Goal: Information Seeking & Learning: Find contact information

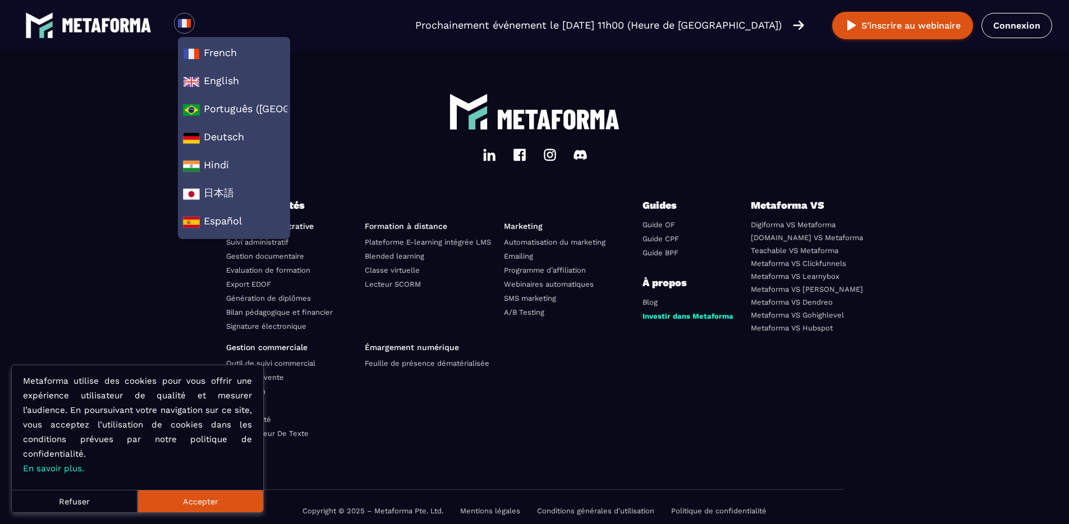
scroll to position [3885, 0]
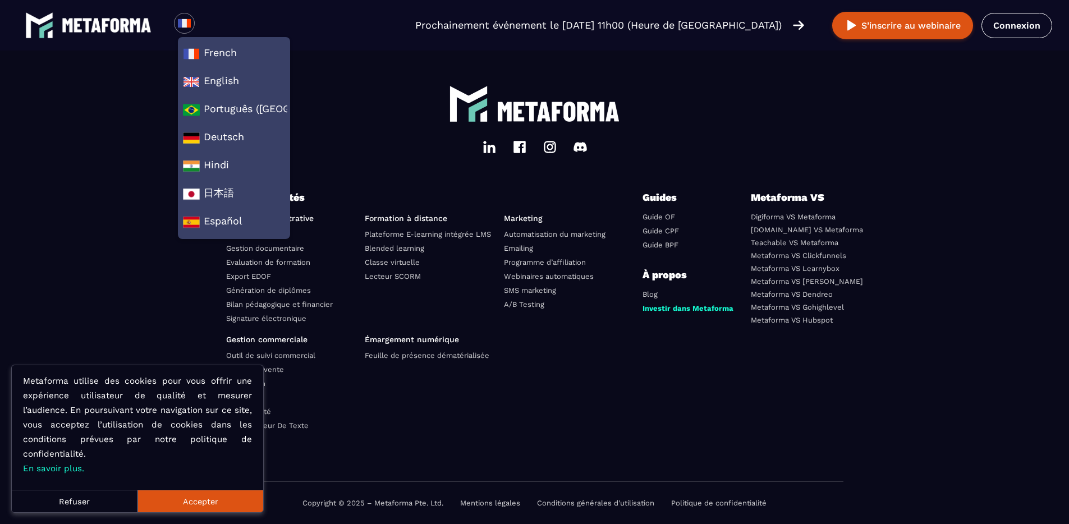
click at [209, 511] on button "Accepter" at bounding box center [201, 501] width 126 height 22
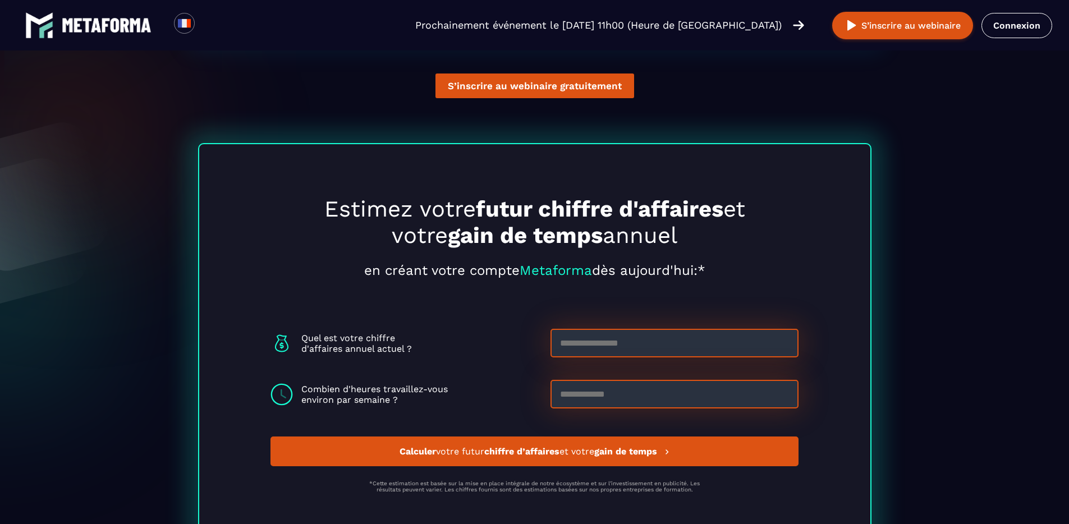
scroll to position [3885, 0]
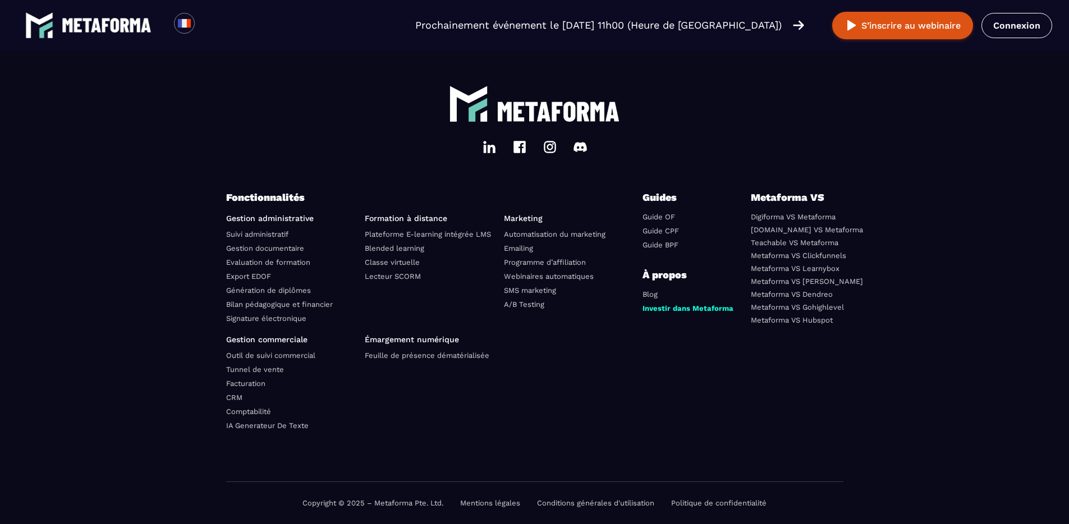
click at [489, 500] on link "Mentions légales" at bounding box center [490, 503] width 60 height 8
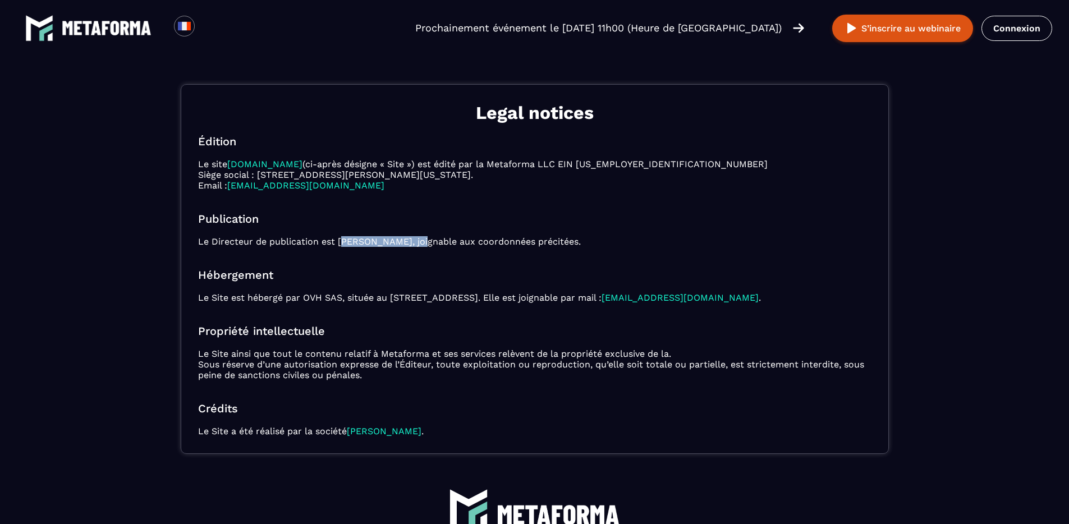
drag, startPoint x: 341, startPoint y: 242, endPoint x: 423, endPoint y: 243, distance: 81.9
click at [423, 243] on p "Le Directeur de publication est Sébastien Hanouna, joignable aux coordonnées pr…" at bounding box center [534, 241] width 673 height 11
copy p "Sébastien Hanouna"
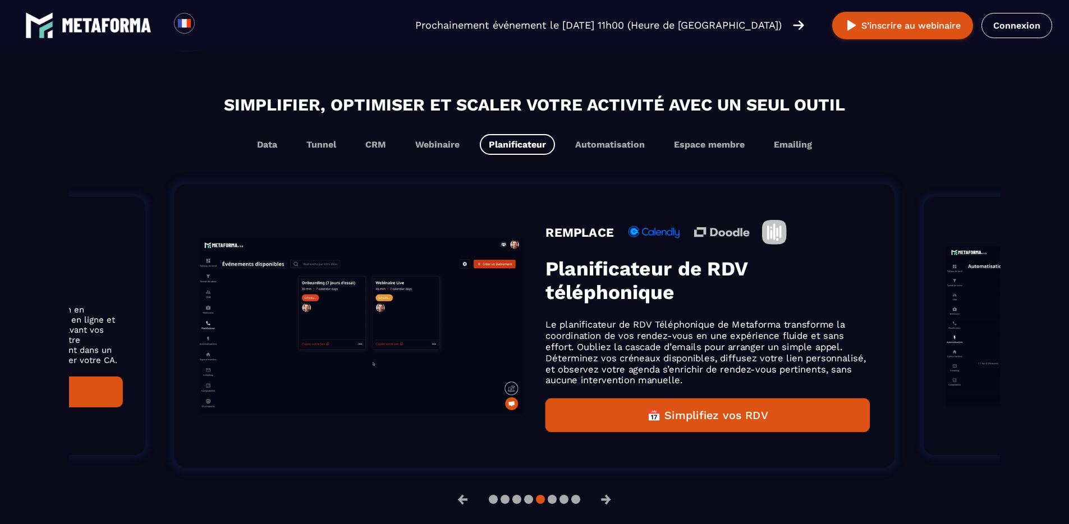
scroll to position [652, 0]
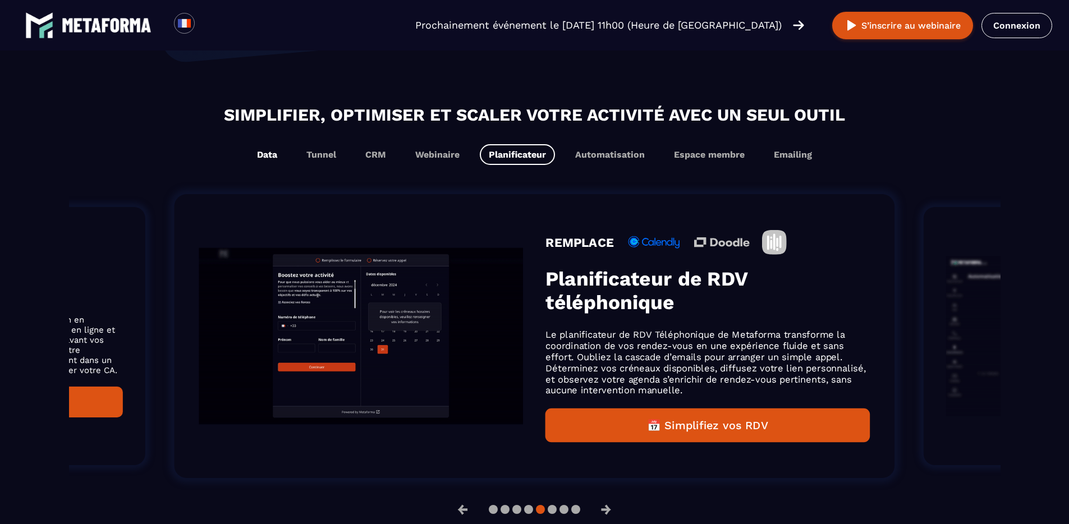
click at [271, 155] on button "Data" at bounding box center [267, 154] width 38 height 21
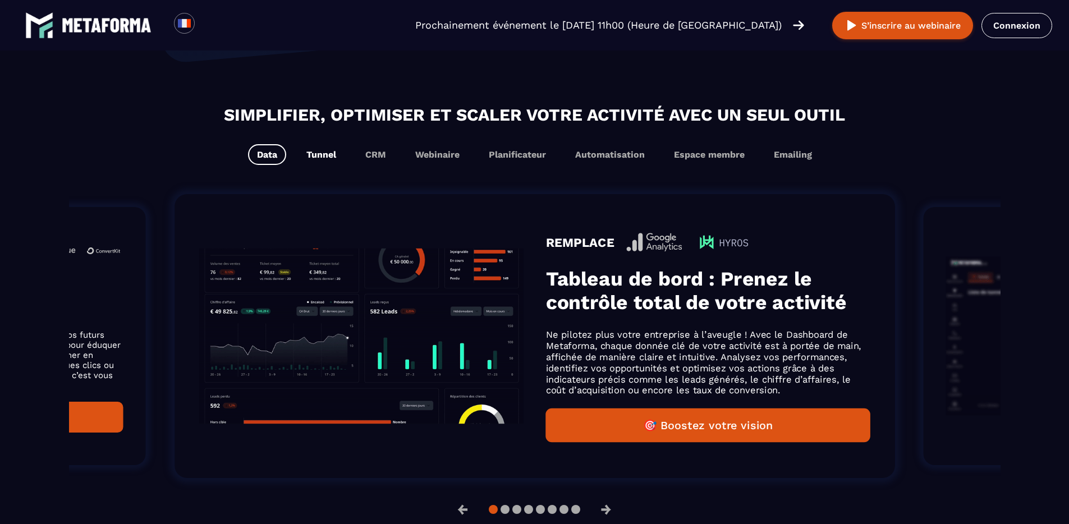
click at [319, 158] on button "Tunnel" at bounding box center [321, 154] width 48 height 21
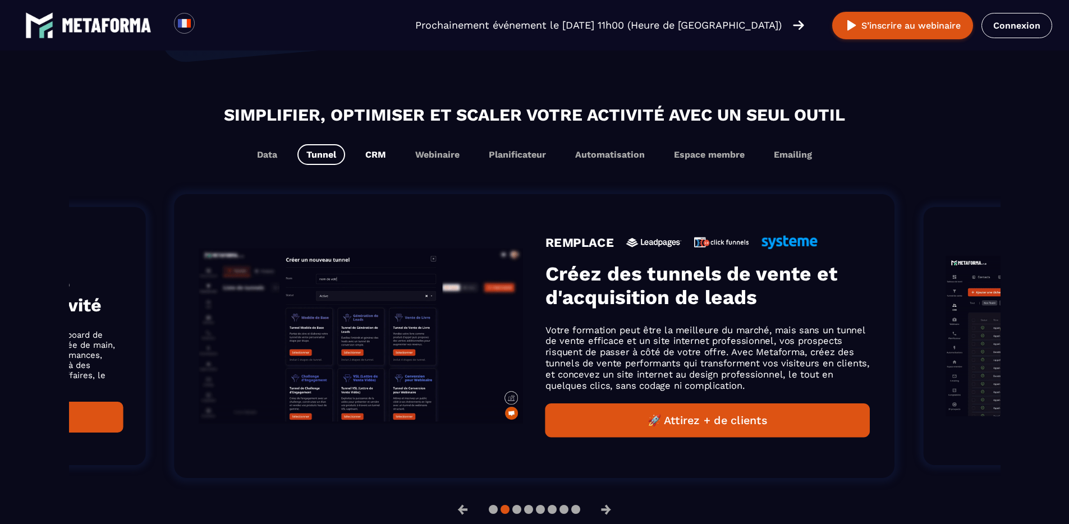
click at [376, 159] on button "CRM" at bounding box center [375, 154] width 39 height 21
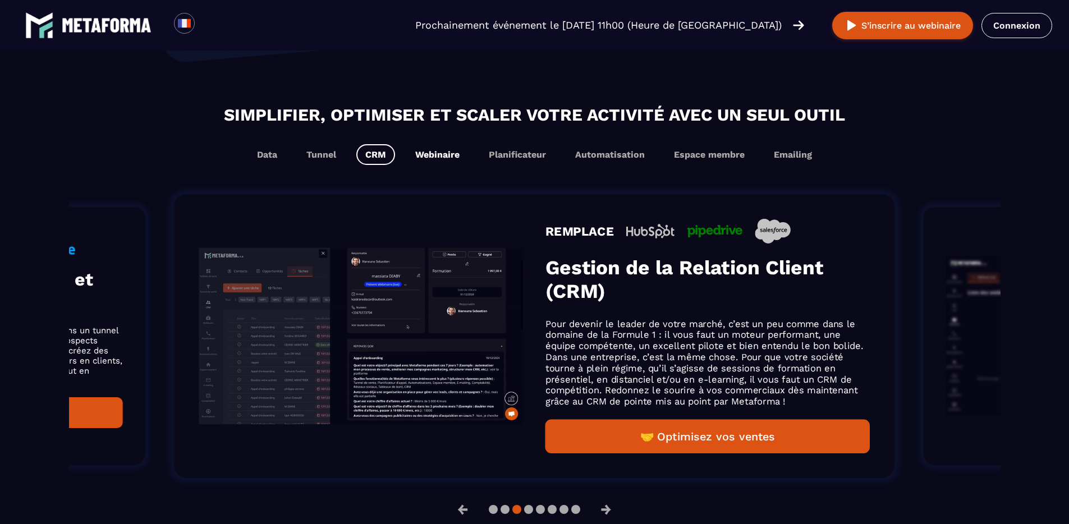
click at [433, 158] on button "Webinaire" at bounding box center [437, 154] width 62 height 21
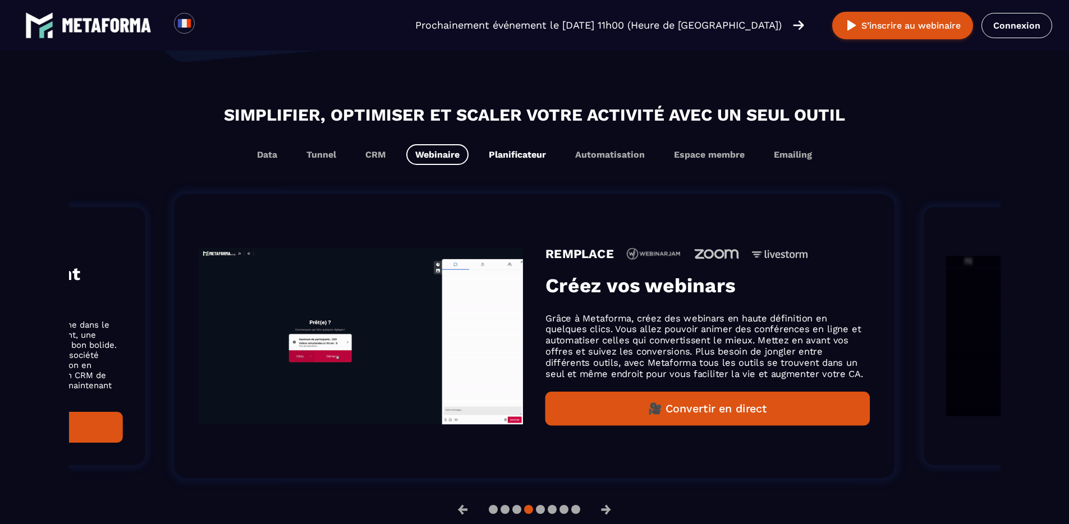
click at [507, 153] on button "Planificateur" at bounding box center [517, 154] width 75 height 21
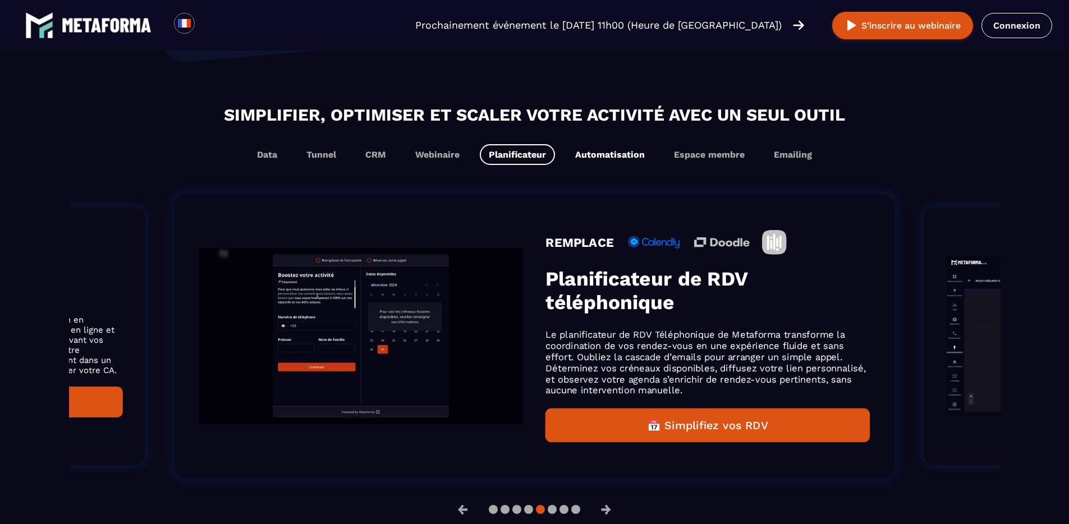
scroll to position [670, 0]
click at [581, 154] on button "Automatisation" at bounding box center [610, 154] width 88 height 21
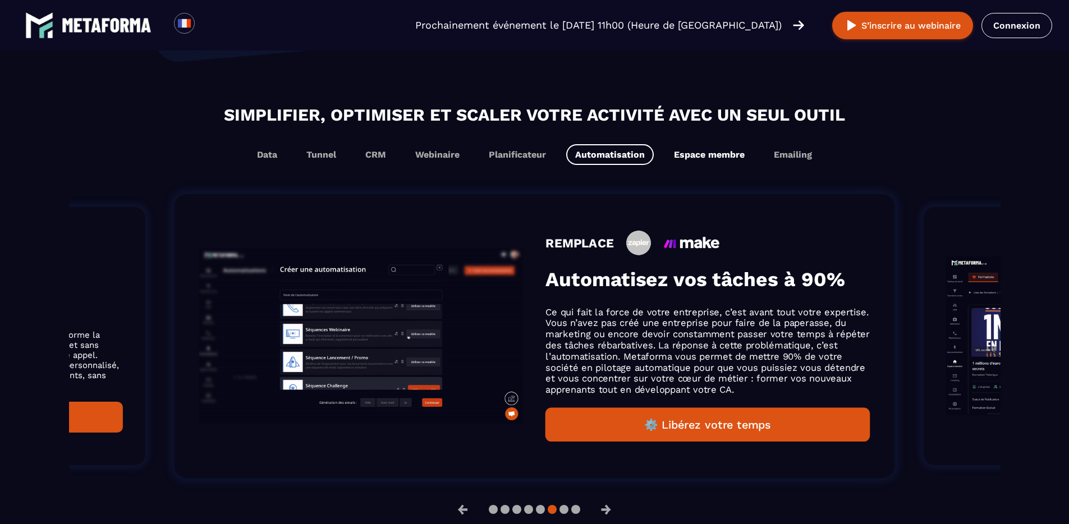
click at [718, 154] on button "Espace membre" at bounding box center [709, 154] width 89 height 21
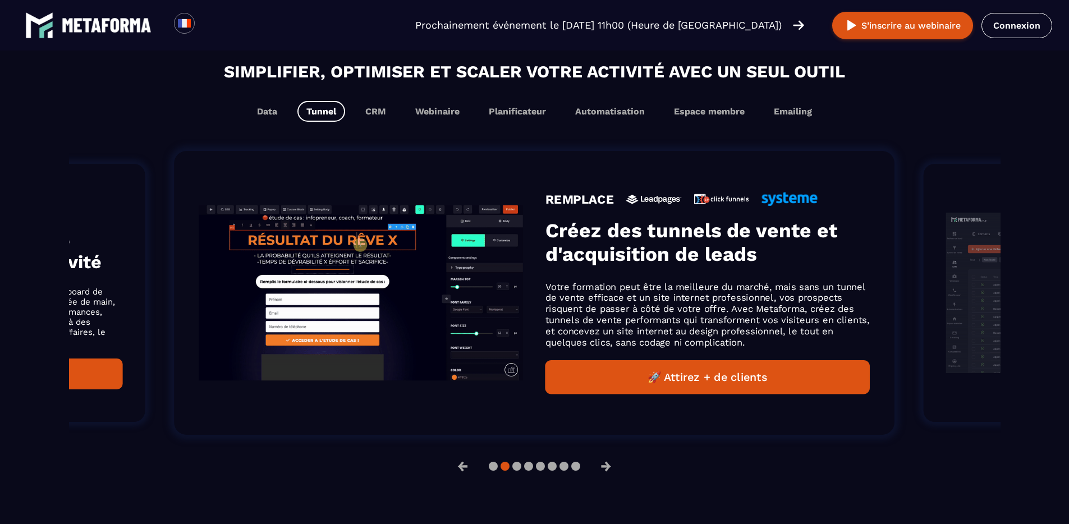
scroll to position [677, 0]
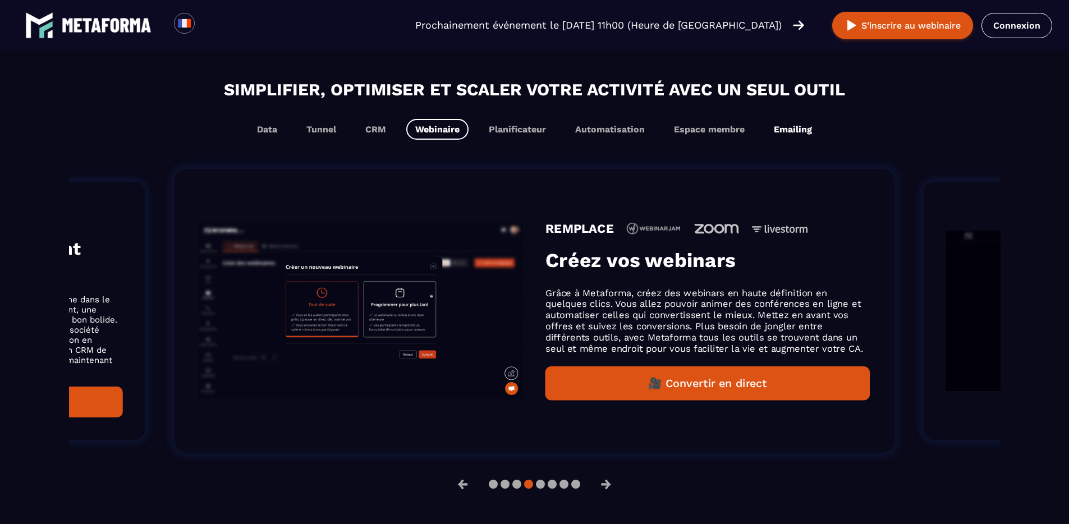
click at [781, 130] on button "Emailing" at bounding box center [793, 129] width 56 height 21
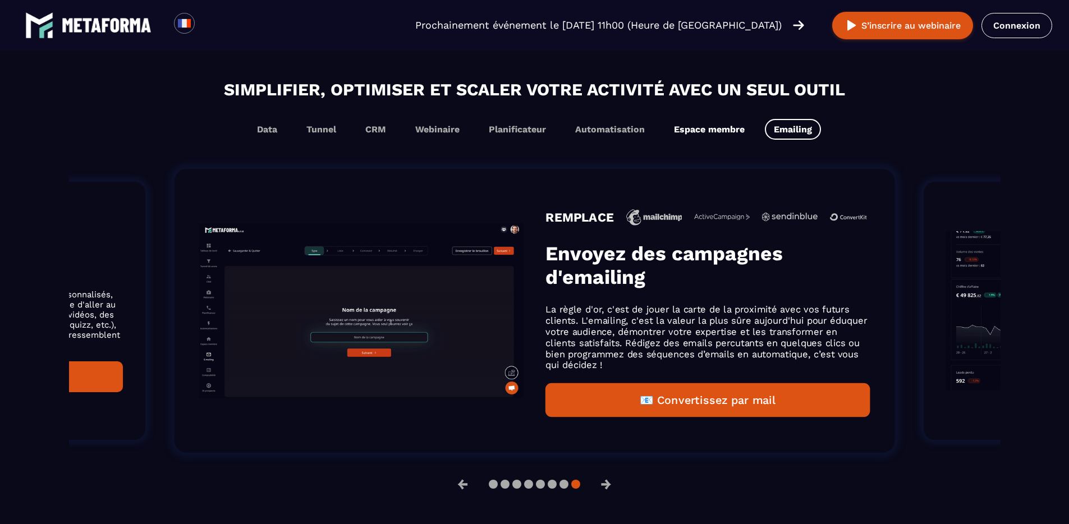
click at [713, 130] on button "Espace membre" at bounding box center [709, 129] width 89 height 21
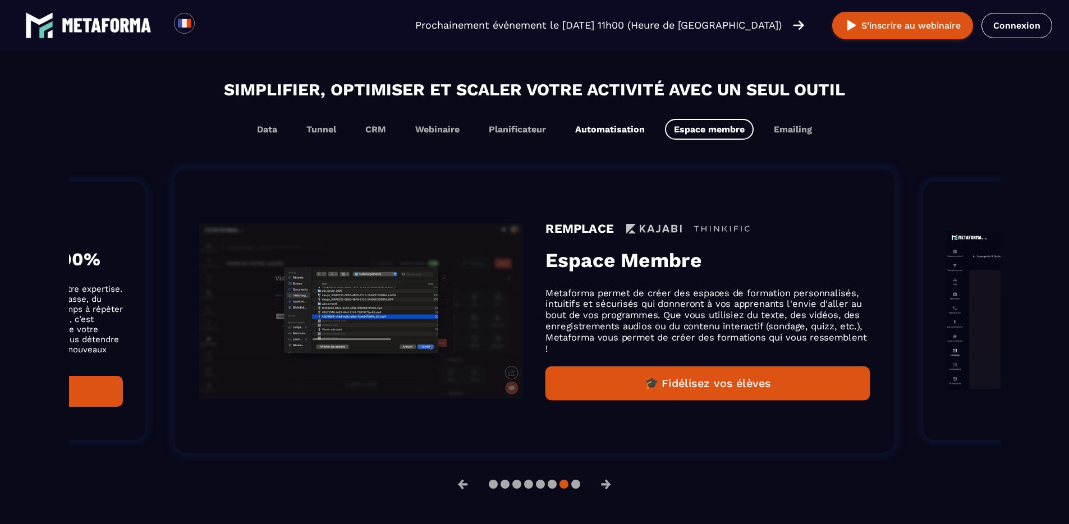
click at [622, 126] on button "Automatisation" at bounding box center [610, 129] width 88 height 21
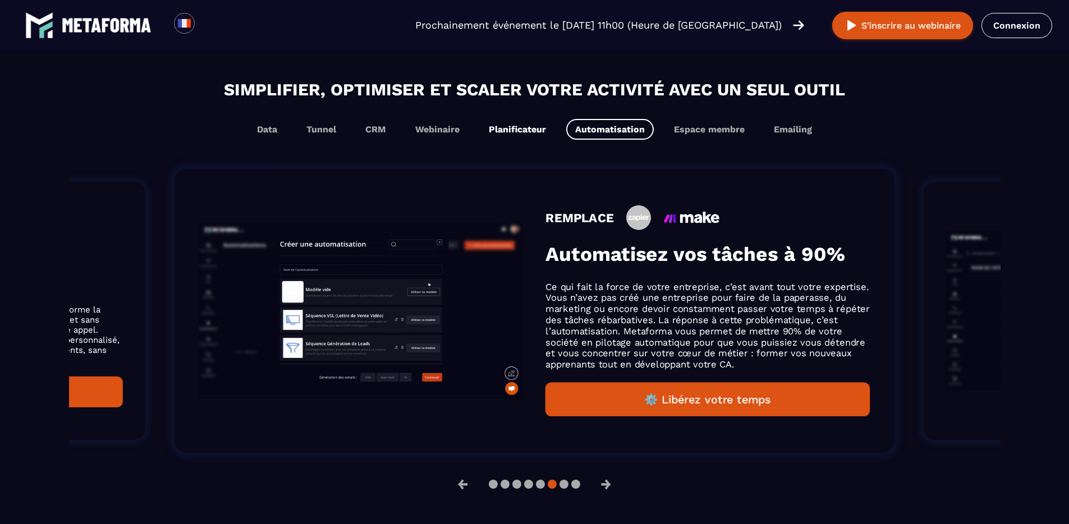
click at [507, 125] on button "Planificateur" at bounding box center [517, 129] width 75 height 21
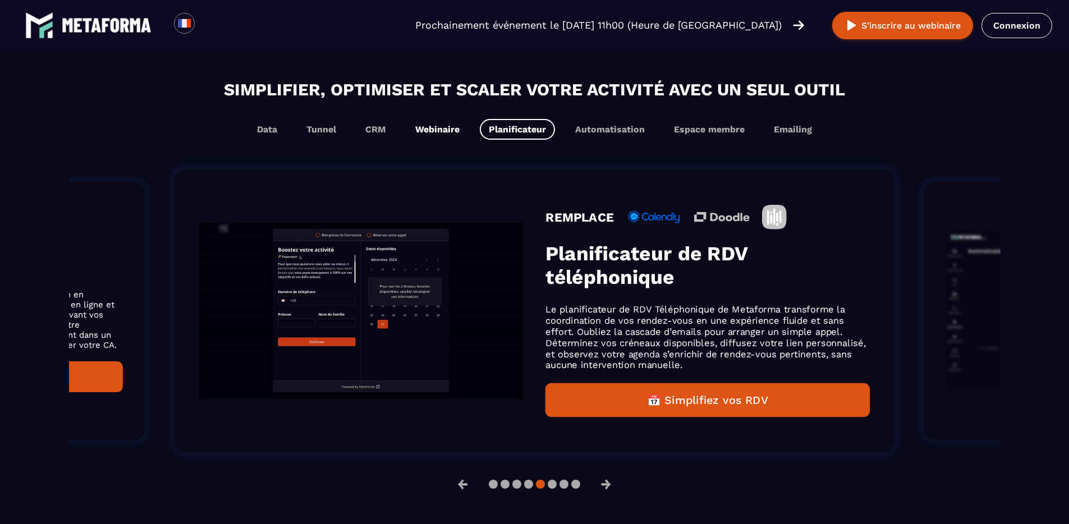
click at [451, 129] on button "Webinaire" at bounding box center [437, 129] width 62 height 21
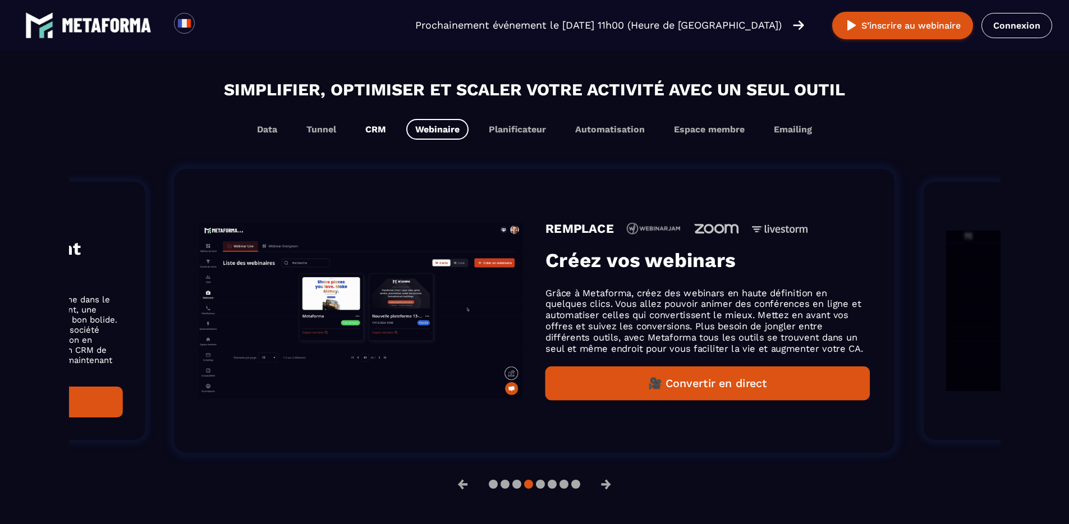
scroll to position [695, 0]
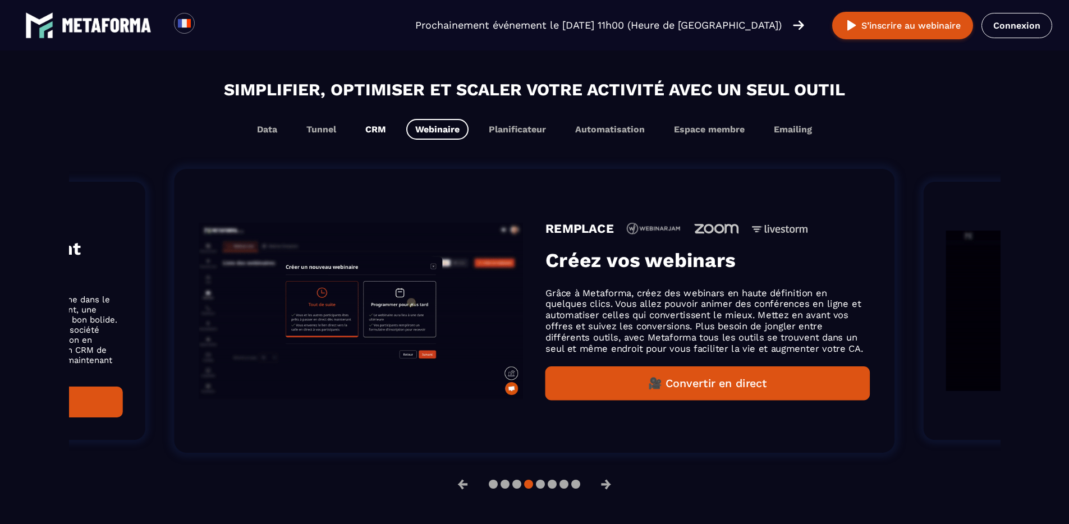
click at [373, 131] on button "CRM" at bounding box center [375, 129] width 39 height 21
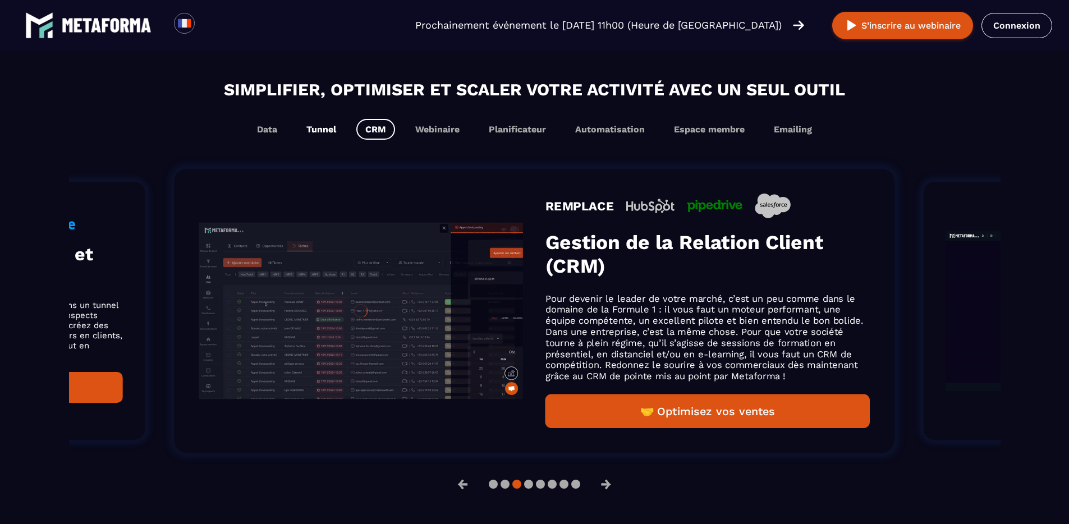
click at [327, 132] on button "Tunnel" at bounding box center [321, 129] width 48 height 21
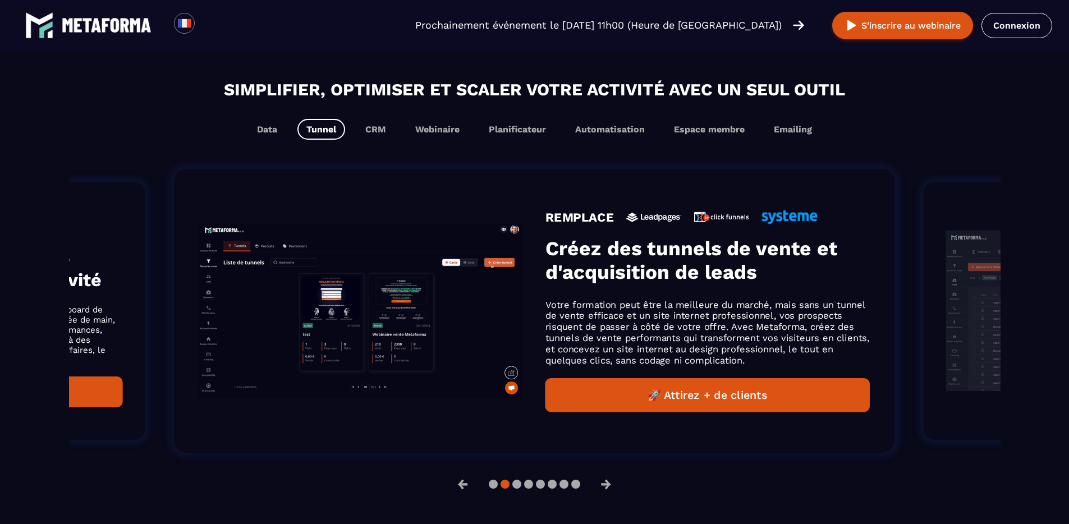
click at [253, 143] on div "Simplifier, optimiser et scaler votre activité avec un seul outil Data Tunnel C…" at bounding box center [535, 287] width 932 height 421
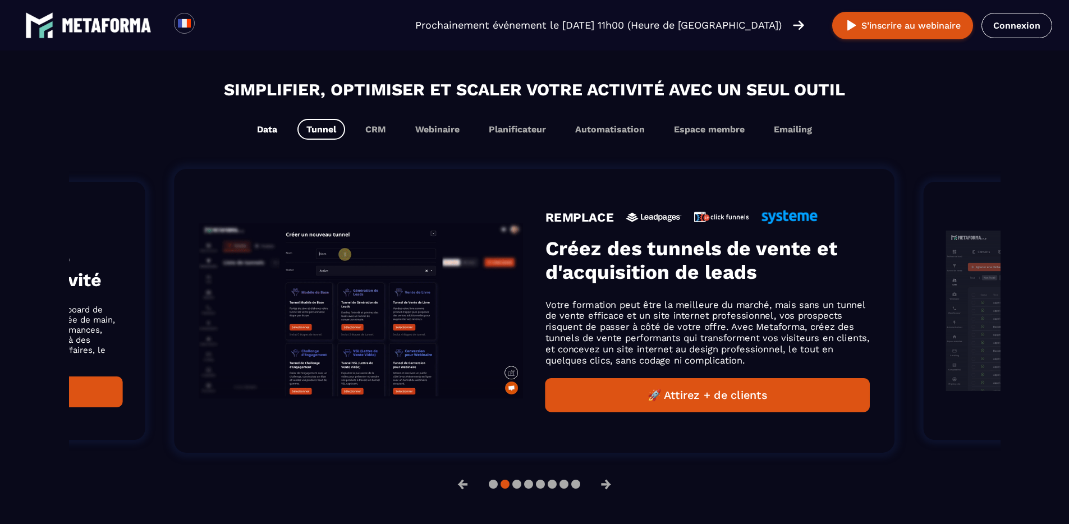
click at [260, 131] on button "Data" at bounding box center [267, 129] width 38 height 21
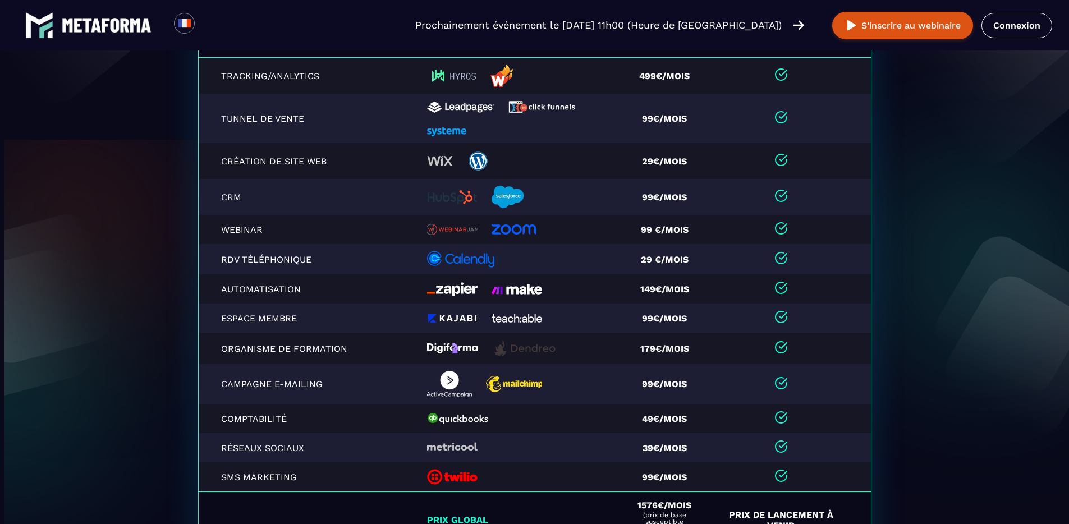
scroll to position [2367, 0]
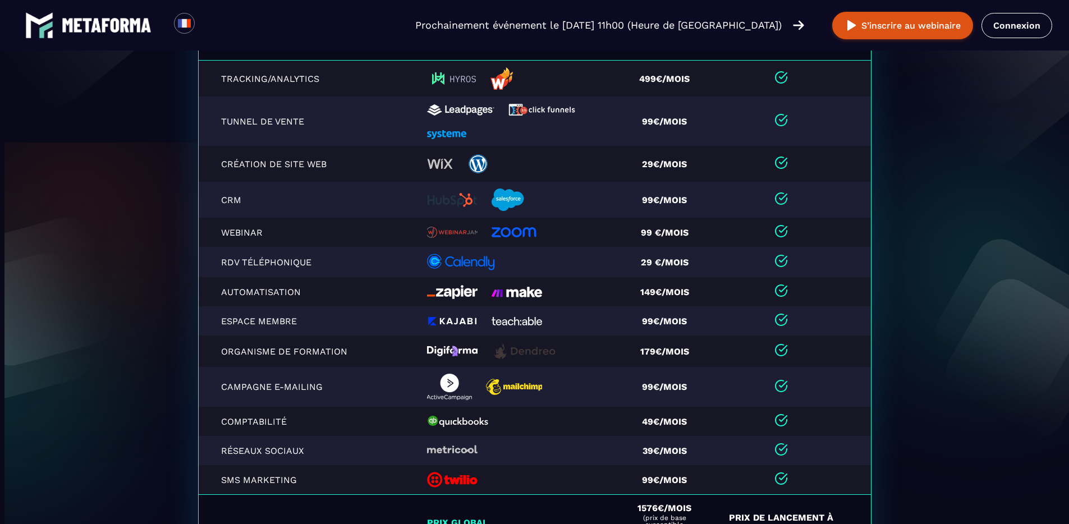
click at [125, 217] on section "Fonctionnalités Remplaces Autre outils Tracking/Analytics 499€/mois Tunnel de v…" at bounding box center [534, 322] width 1069 height 607
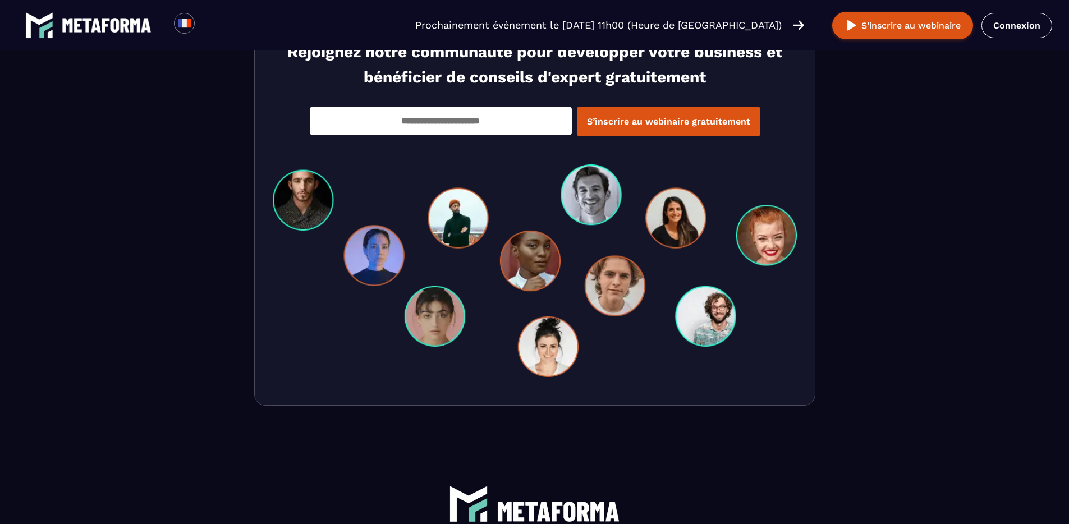
scroll to position [3885, 0]
